Goal: Transaction & Acquisition: Purchase product/service

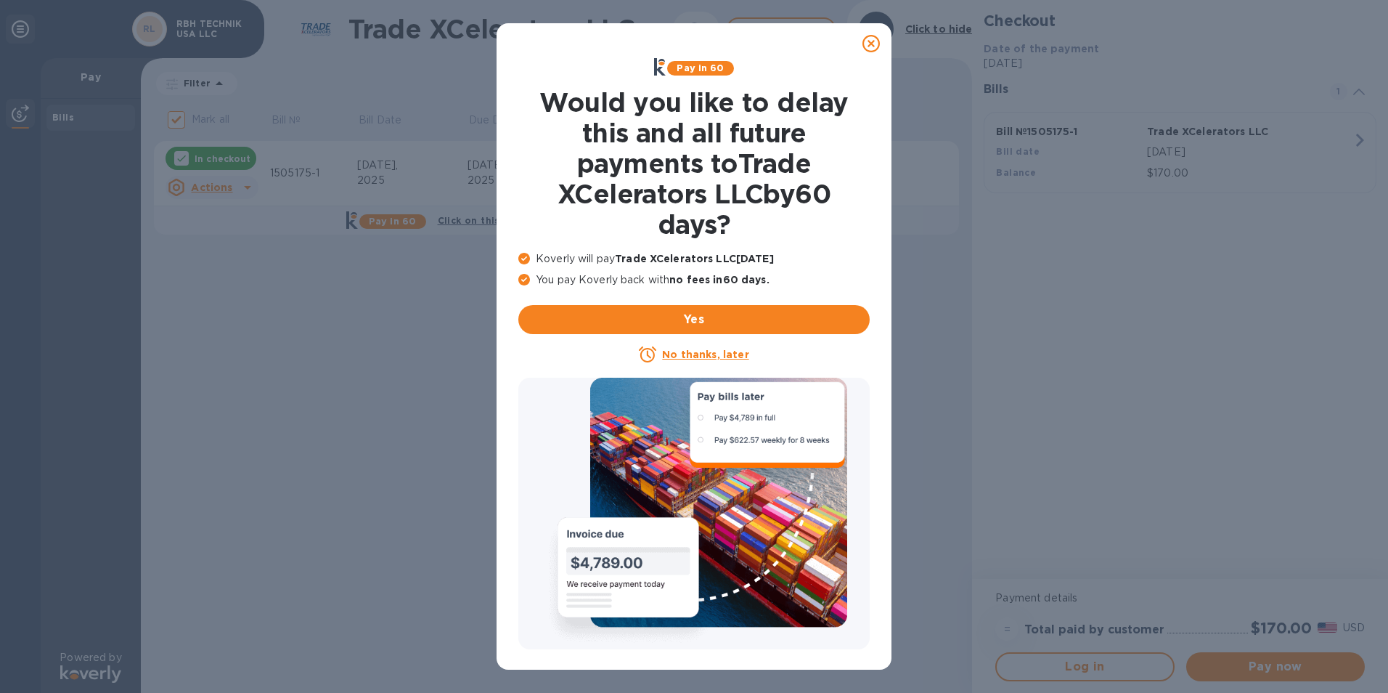
click at [875, 44] on icon at bounding box center [871, 43] width 17 height 17
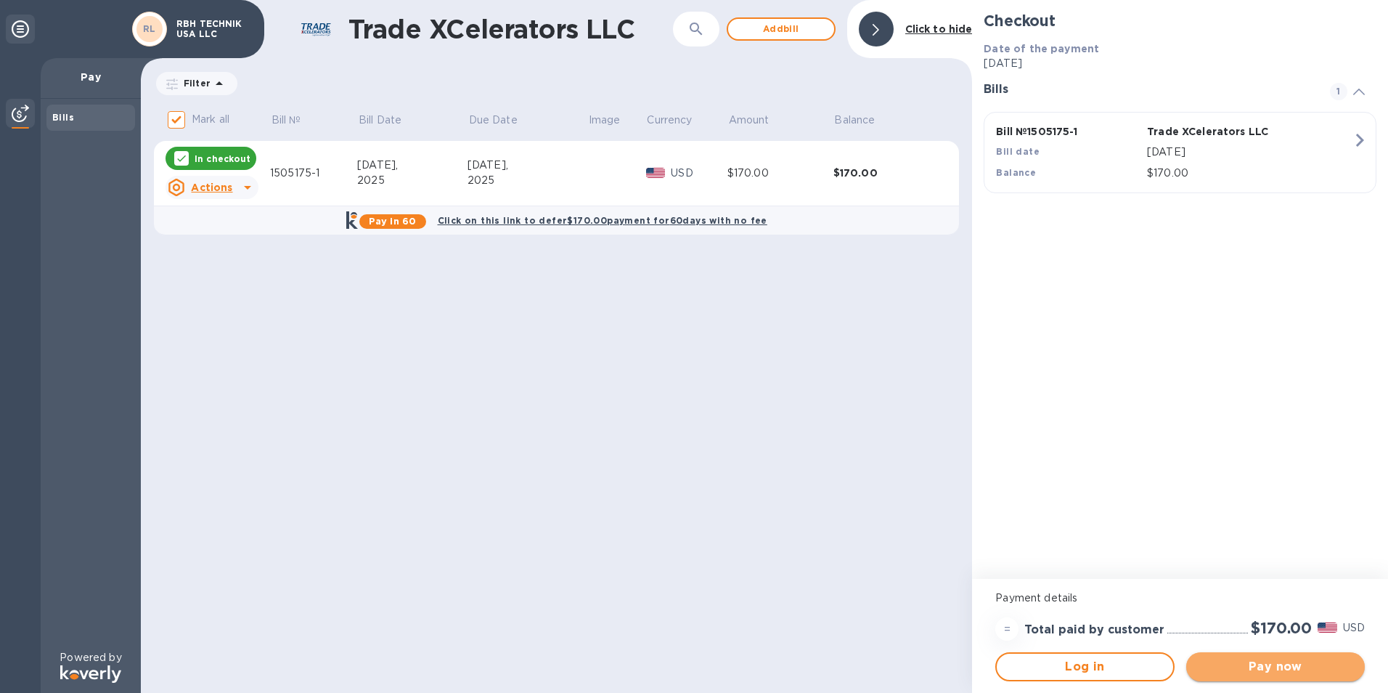
click at [1286, 673] on span "Pay now" at bounding box center [1275, 666] width 155 height 17
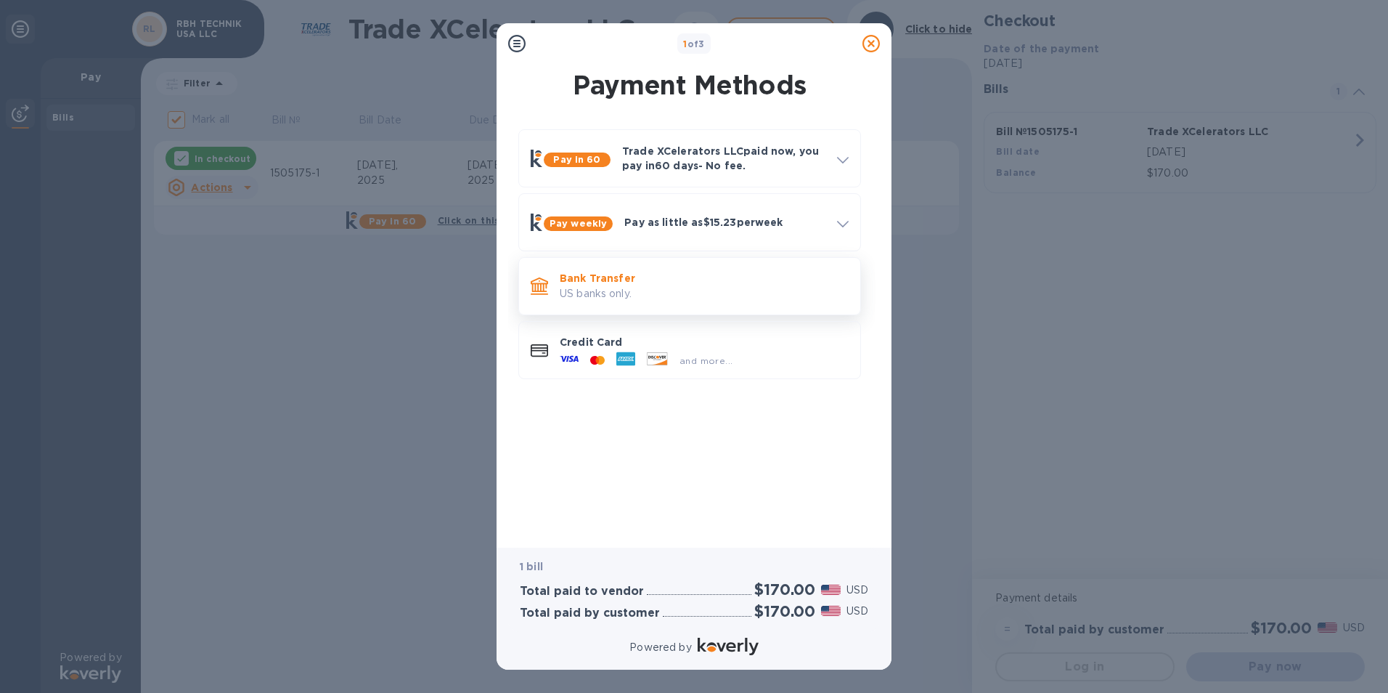
click at [603, 304] on div "Bank Transfer US banks only." at bounding box center [704, 285] width 301 height 41
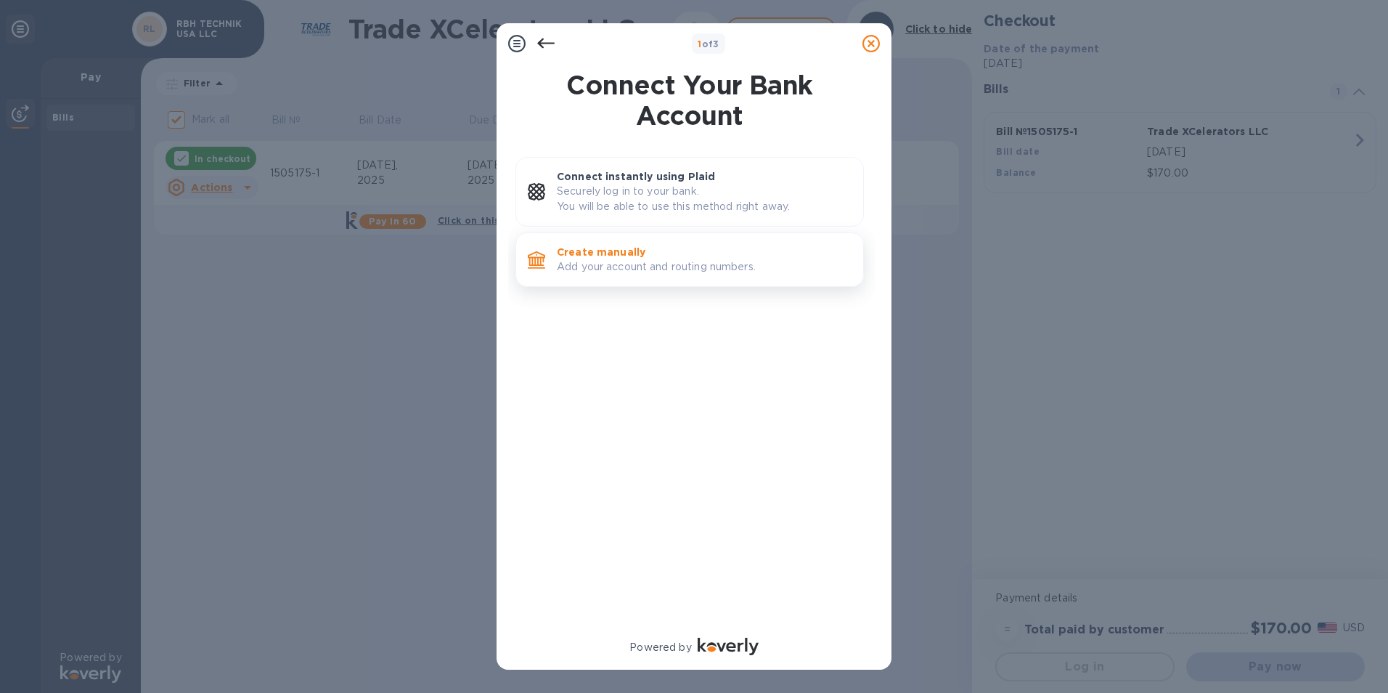
click at [608, 264] on p "Add your account and routing numbers." at bounding box center [704, 266] width 295 height 15
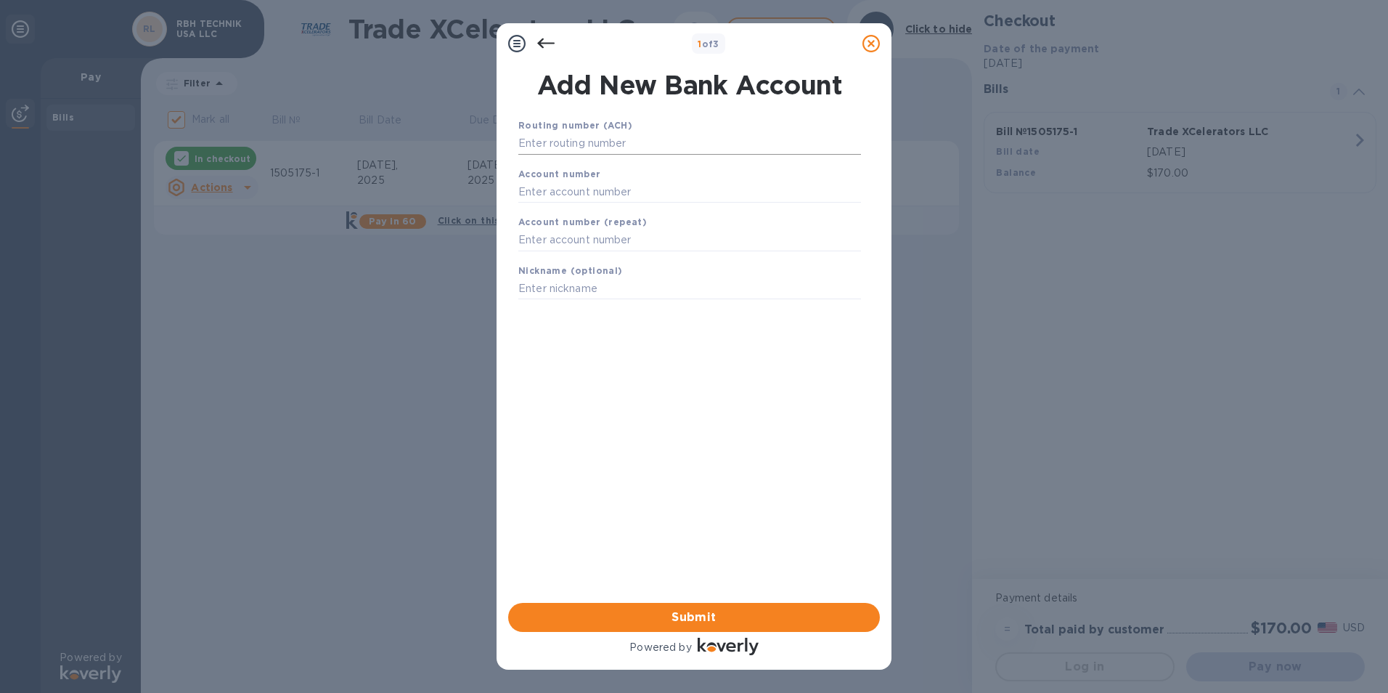
click at [604, 144] on input "text" at bounding box center [689, 144] width 343 height 22
type input "1505013-1"
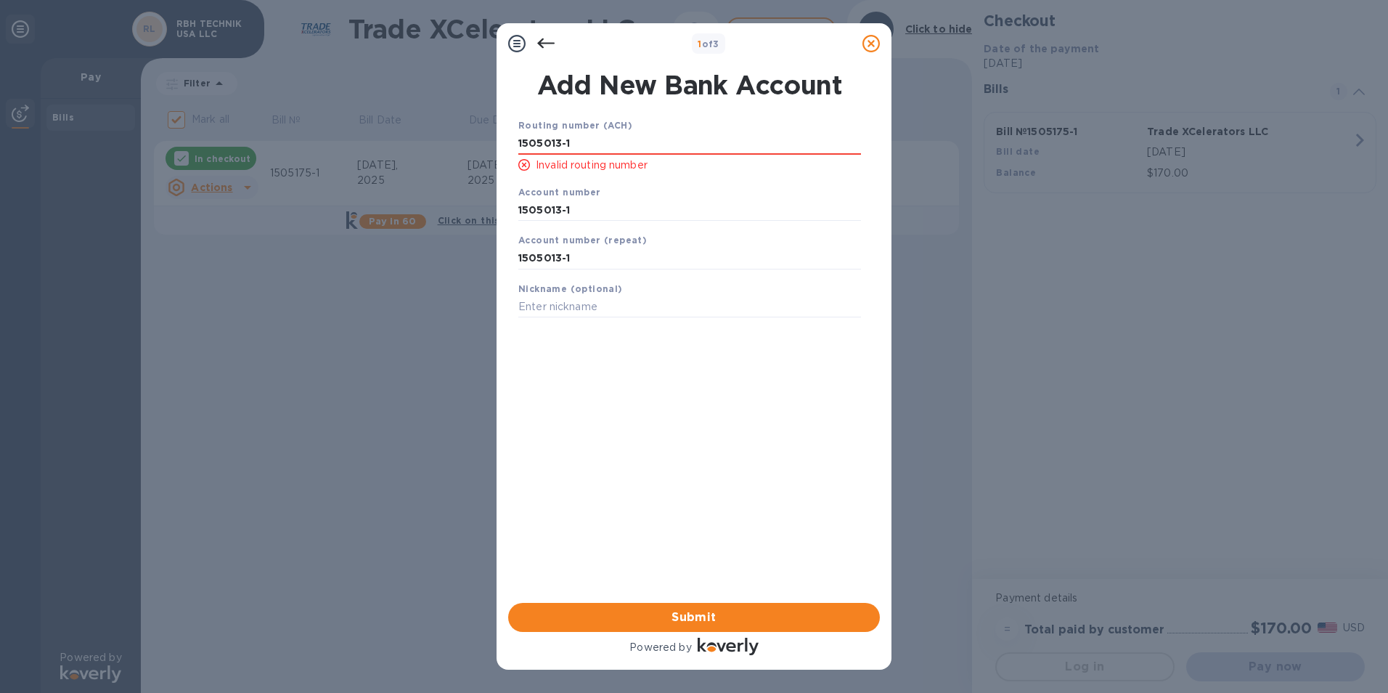
drag, startPoint x: 590, startPoint y: 148, endPoint x: 443, endPoint y: 129, distance: 148.0
click at [443, 129] on div "1 of 3 Add New Bank Account Routing number (ACH) [FINANCIAL_ID] Invalid routing…" at bounding box center [694, 346] width 1388 height 693
paste input "322271627"
type input "322271627"
click at [576, 213] on input "1505013-1" at bounding box center [689, 210] width 343 height 22
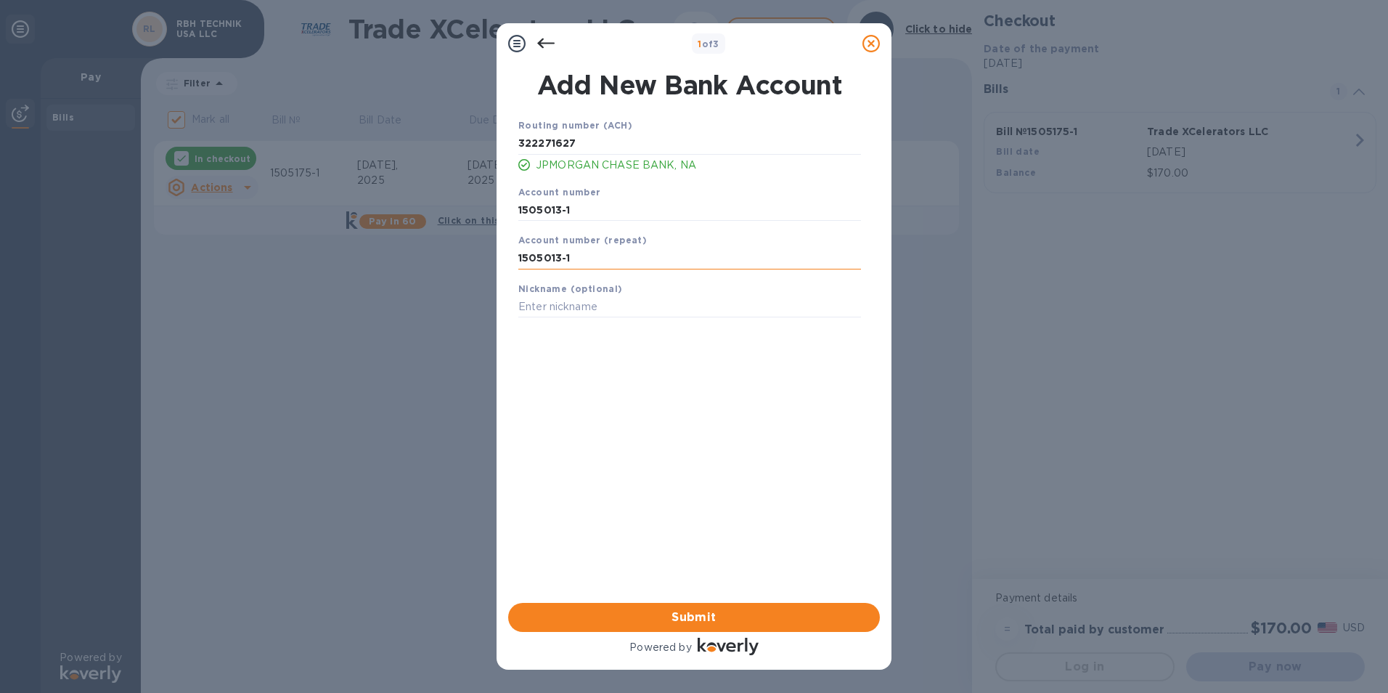
click at [650, 256] on input "1505013-1" at bounding box center [689, 259] width 343 height 22
drag, startPoint x: 608, startPoint y: 205, endPoint x: 481, endPoint y: 187, distance: 128.4
click at [481, 187] on div "1 of 3 Add New Bank Account Routing number (ACH) [US_BANK_ROUTING_MICR] JPMORGA…" at bounding box center [694, 346] width 1388 height 693
paste input "721733569"
type input "721733569"
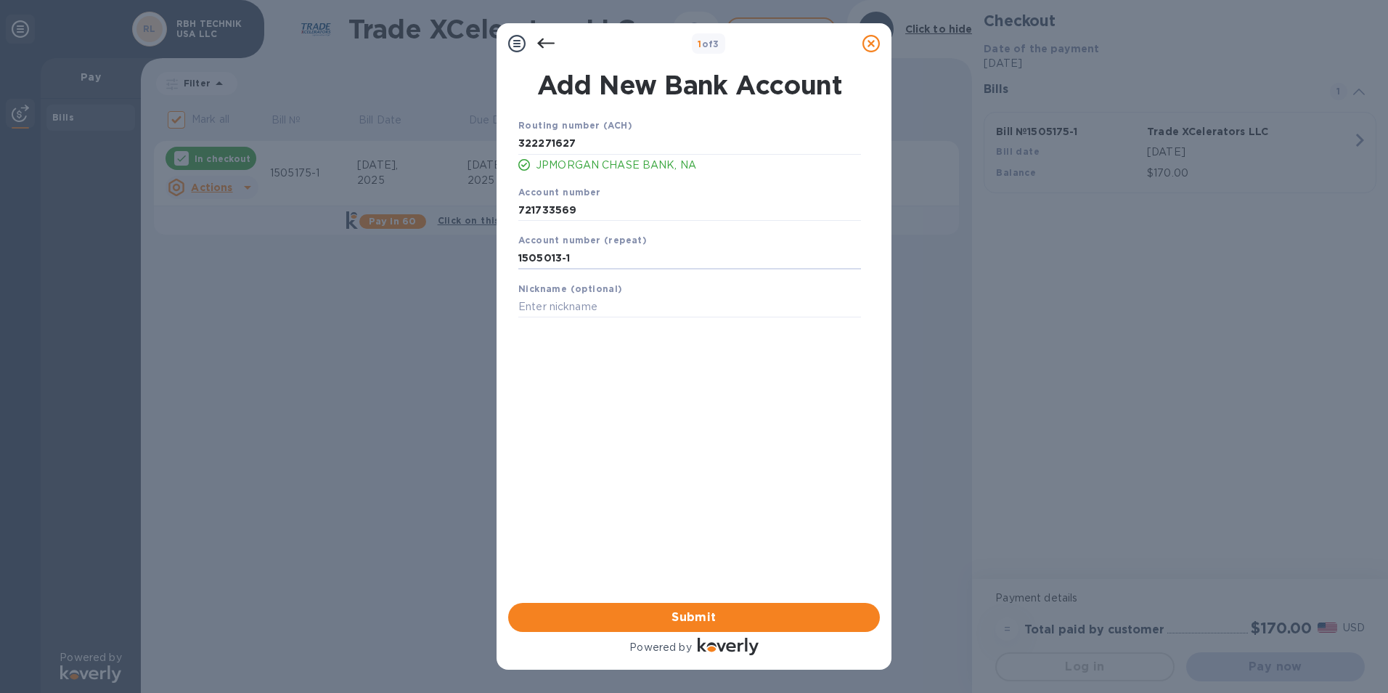
drag, startPoint x: 600, startPoint y: 255, endPoint x: 451, endPoint y: 241, distance: 149.5
click at [451, 241] on div "1 of 3 Add New Bank Account Routing number (ACH) [US_BANK_ROUTING_MICR] JPMORGA…" at bounding box center [694, 346] width 1388 height 693
paste input "721733569"
type input "721733569"
click at [593, 351] on div "Routing number (ACH) [US_BANK_ROUTING_MICR] JPMORGAN CHASE BANK, NA Account num…" at bounding box center [690, 341] width 372 height 471
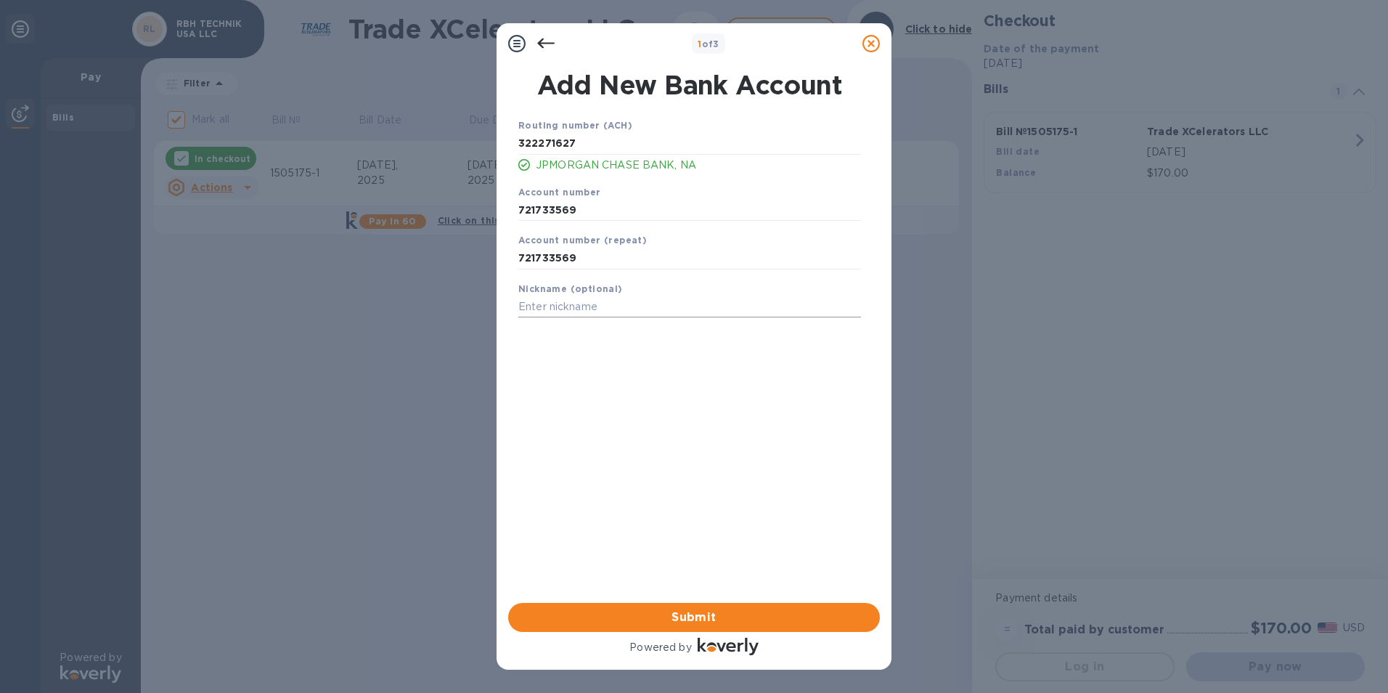
click at [575, 301] on input "text" at bounding box center [689, 307] width 343 height 22
click at [617, 306] on input "RBH TECHNIK USALLC" at bounding box center [689, 307] width 343 height 22
type input "RBH TECHNIK USA LLC"
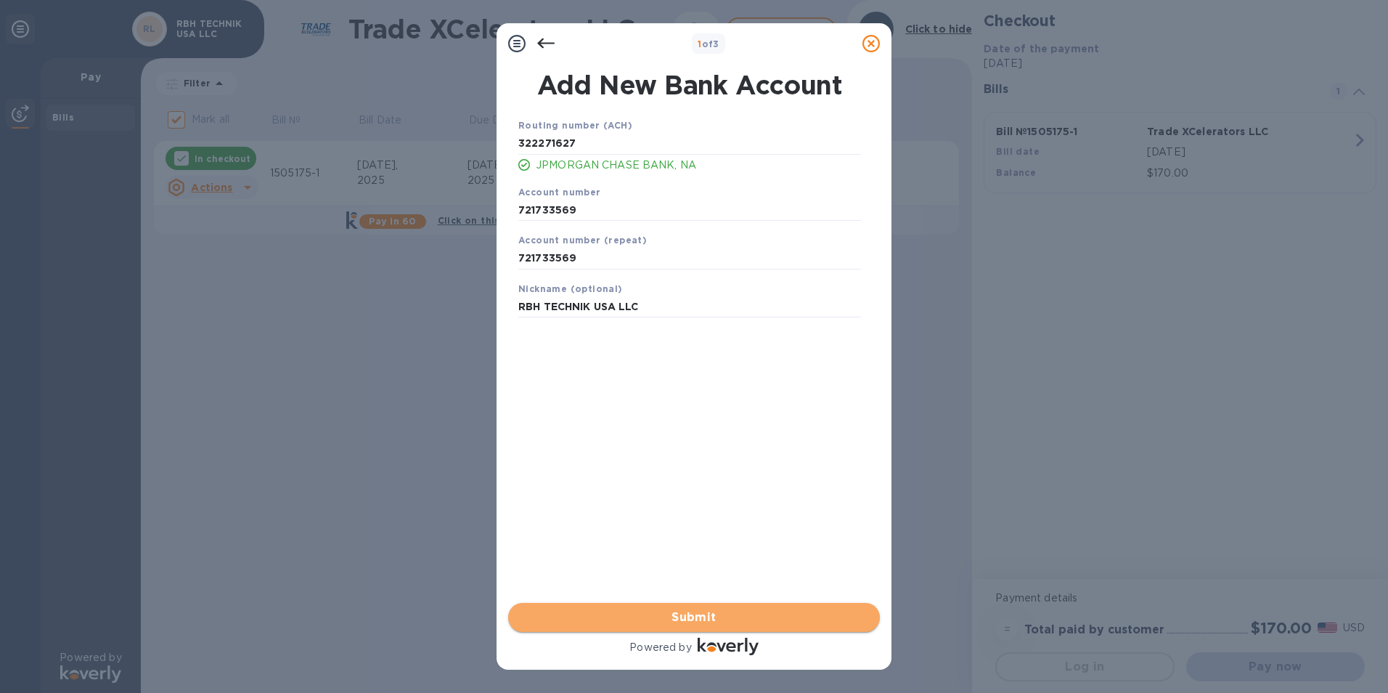
click at [649, 603] on button "Submit" at bounding box center [694, 617] width 372 height 29
